Goal: Task Accomplishment & Management: Manage account settings

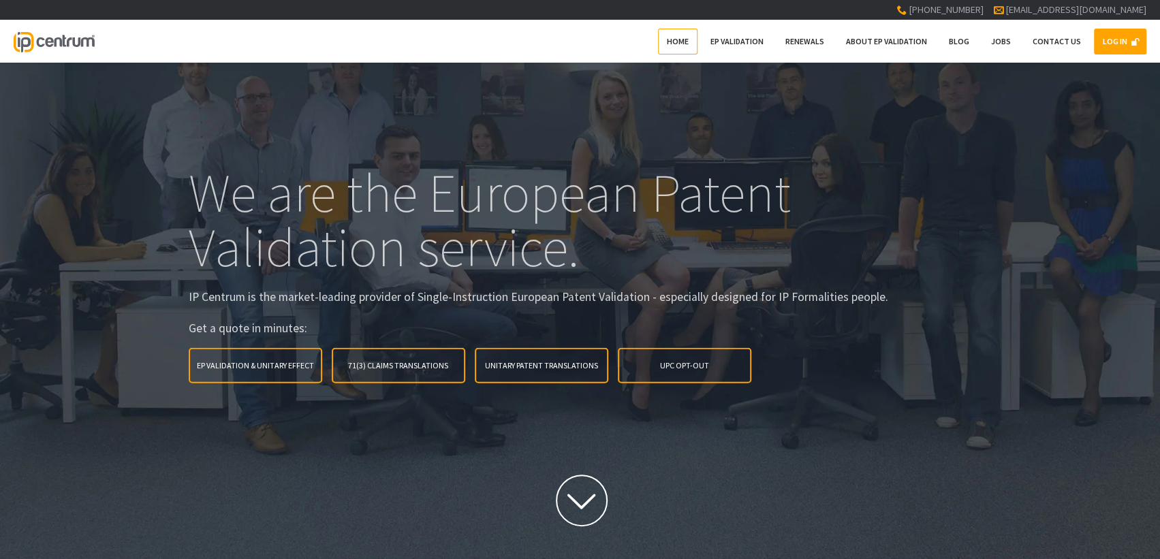
click at [1120, 42] on link "LOG IN" at bounding box center [1120, 42] width 52 height 26
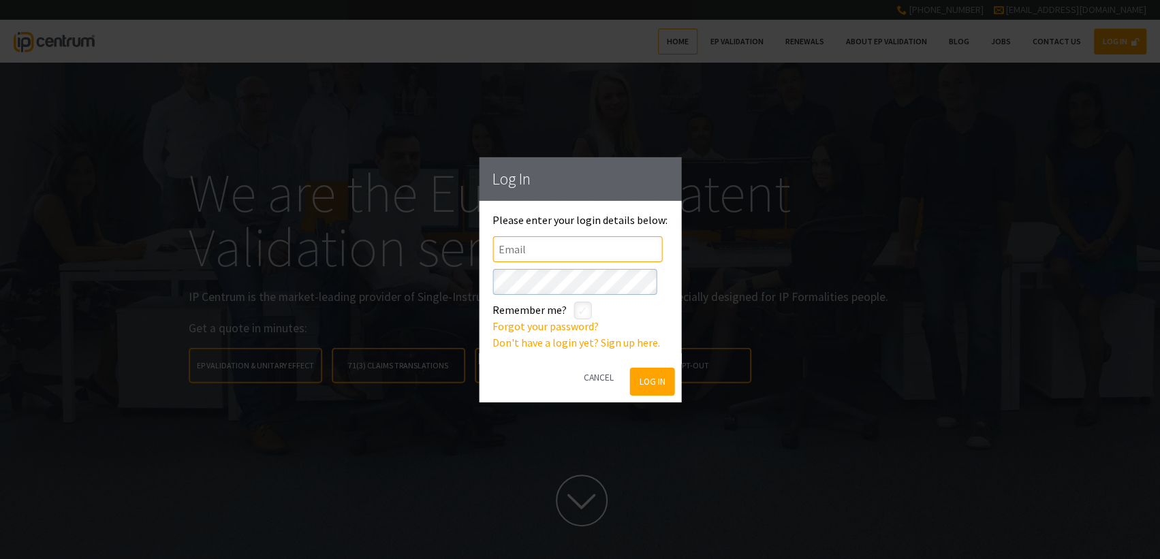
click at [584, 248] on input"] "text" at bounding box center [577, 249] width 170 height 26
type input"] "lmckillop@vennershipley.co.uk"
click button "Log In" at bounding box center [652, 382] width 44 height 28
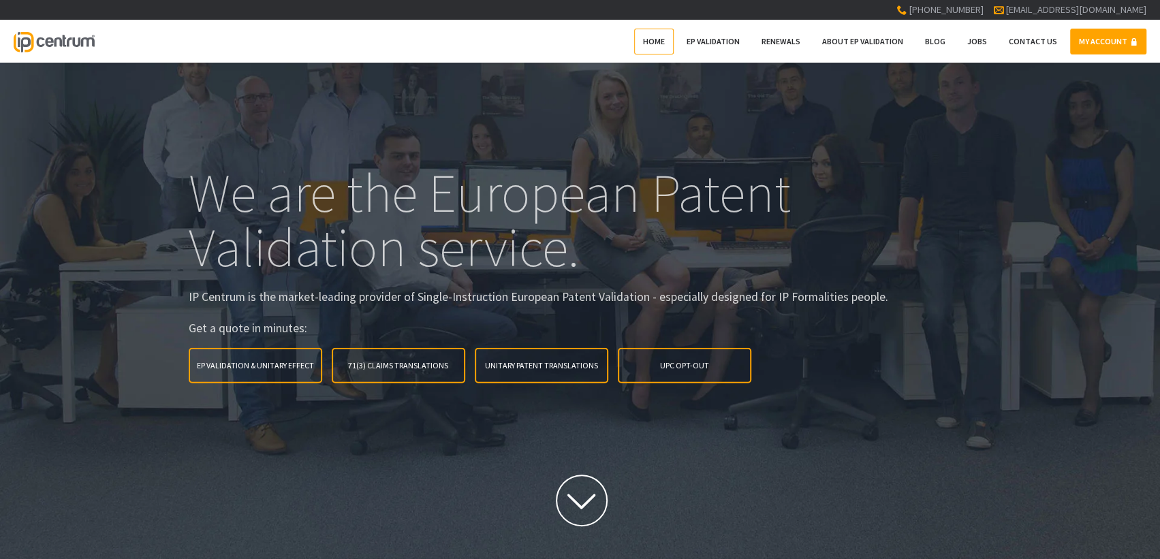
click at [1092, 37] on link "MY ACCOUNT" at bounding box center [1108, 42] width 76 height 26
